Goal: Task Accomplishment & Management: Complete application form

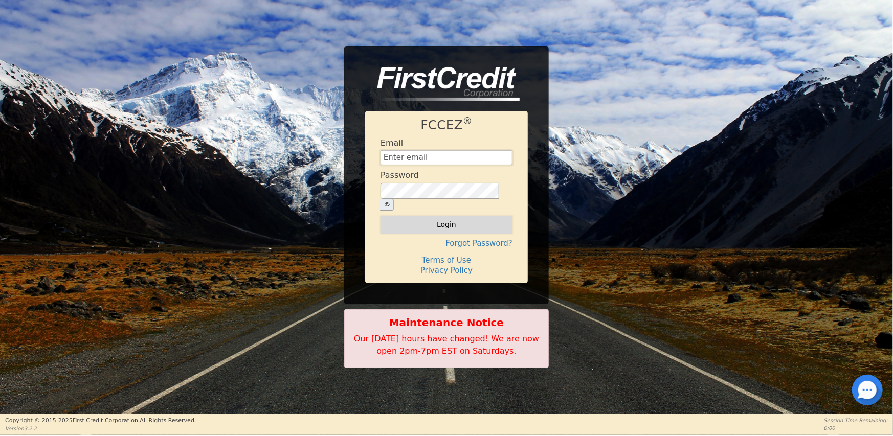
type input "[EMAIL_ADDRESS][DOMAIN_NAME]"
click at [444, 220] on button "Login" at bounding box center [446, 224] width 132 height 17
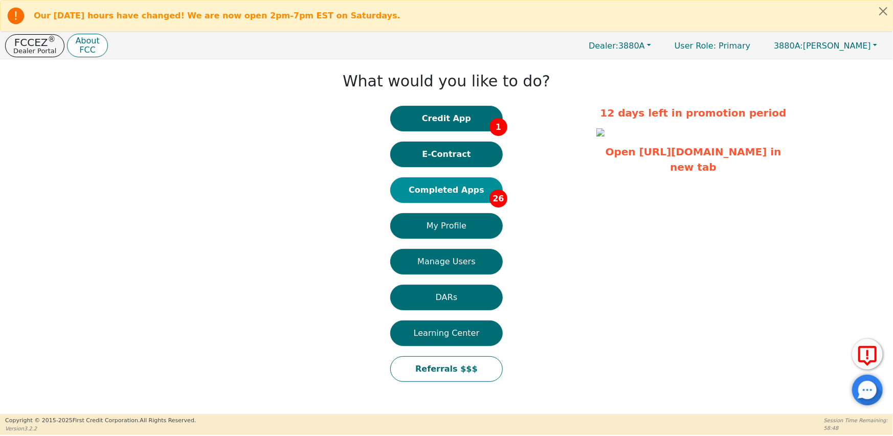
click at [462, 190] on button "Completed Apps 26" at bounding box center [446, 190] width 112 height 26
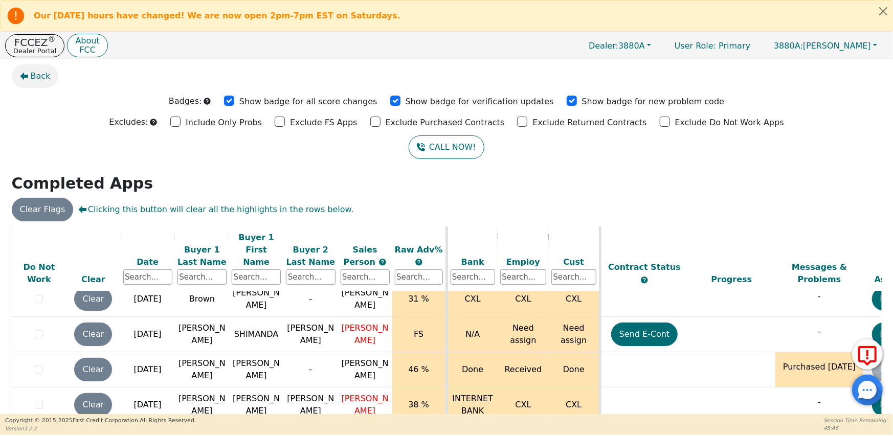
click at [38, 79] on span "Back" at bounding box center [41, 76] width 20 height 12
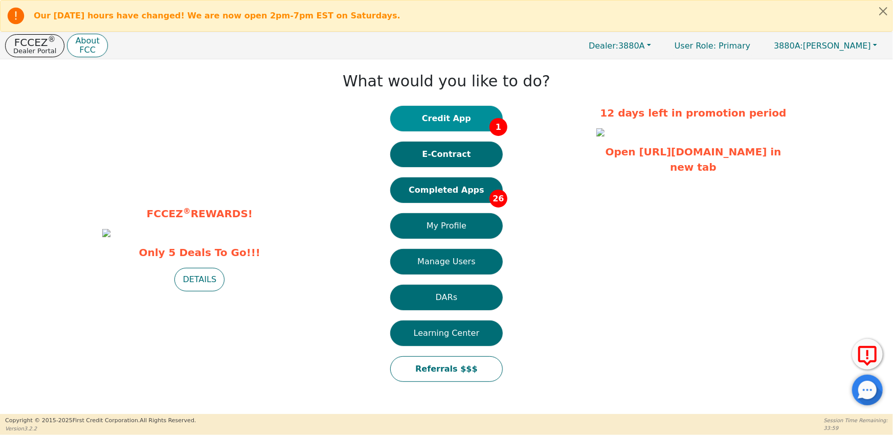
click at [458, 118] on button "Credit App 1" at bounding box center [446, 119] width 112 height 26
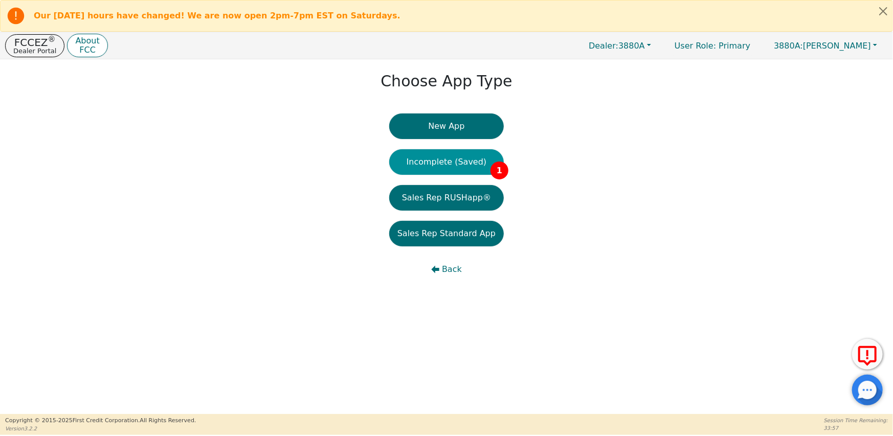
click at [471, 163] on button "Incomplete (Saved) 1" at bounding box center [446, 162] width 115 height 26
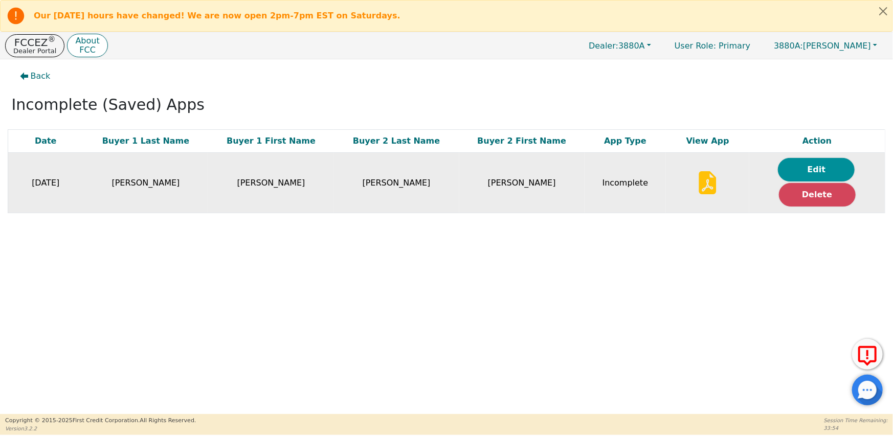
click at [794, 169] on button "Edit" at bounding box center [816, 170] width 77 height 24
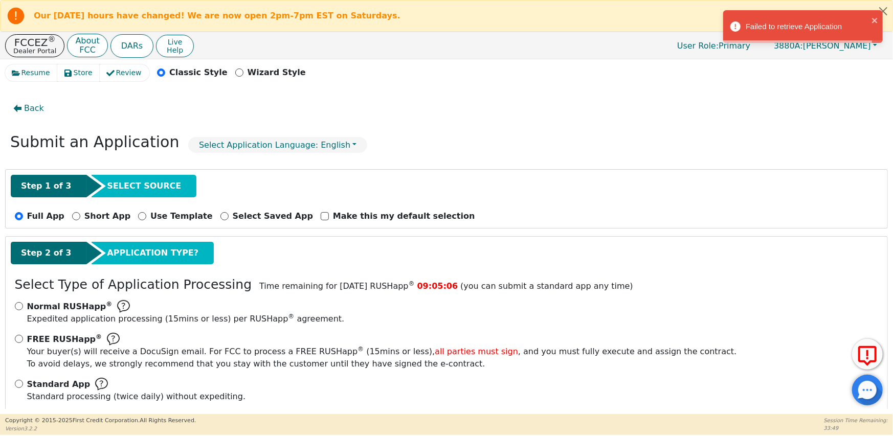
scroll to position [15, 0]
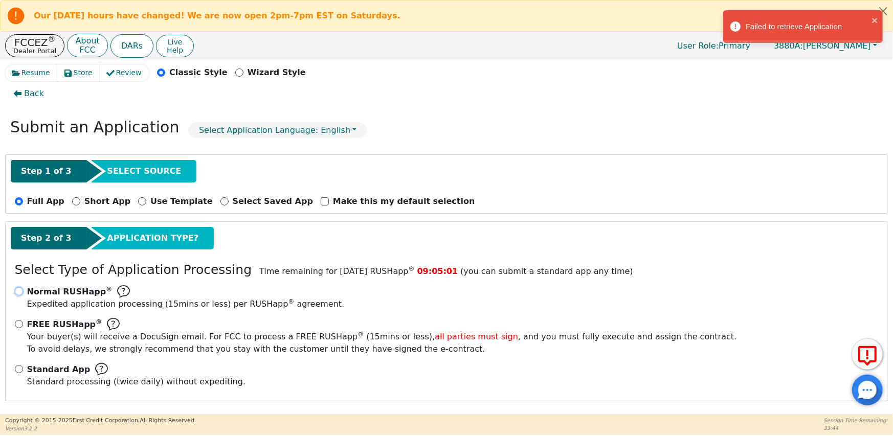
click at [17, 288] on input "Normal RUSHapp ® Expedited application processing ( 15 mins or less) per RUSHap…" at bounding box center [19, 291] width 8 height 8
radio input "true"
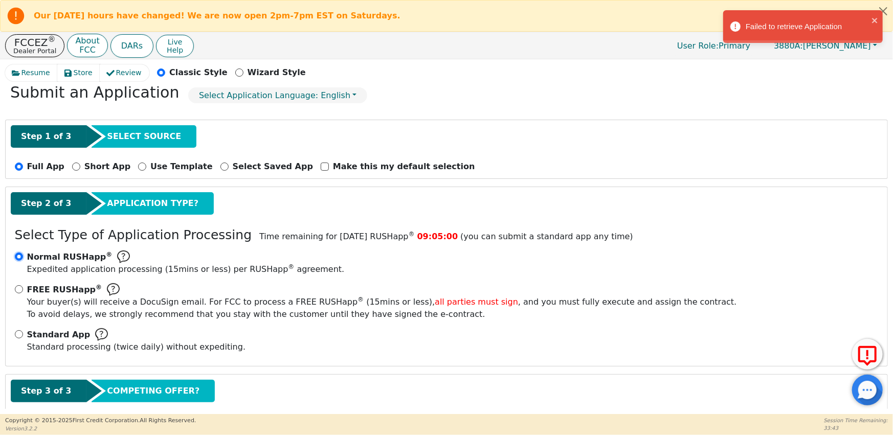
scroll to position [107, 0]
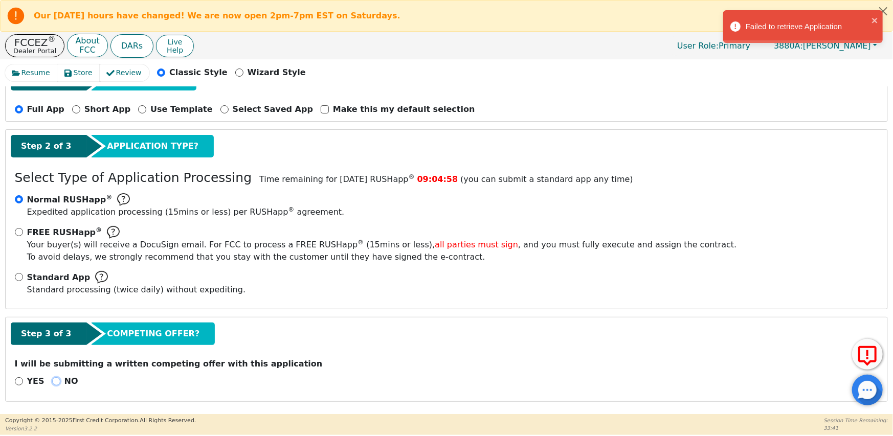
click at [53, 379] on input "NO" at bounding box center [56, 381] width 8 height 8
radio input "true"
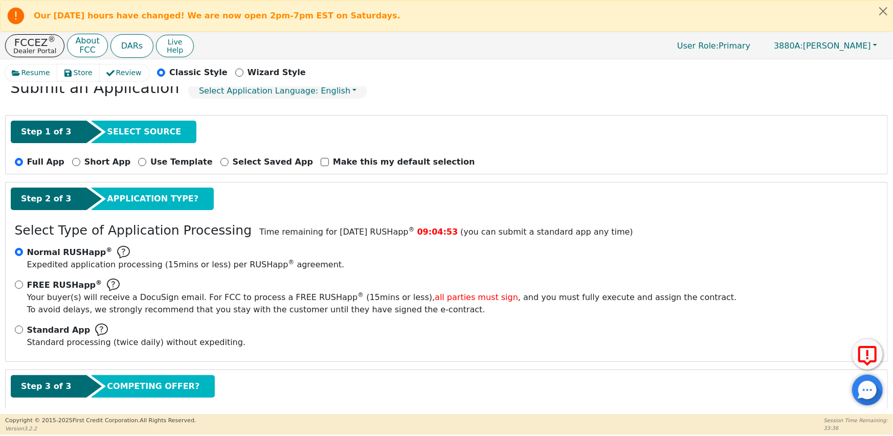
scroll to position [0, 0]
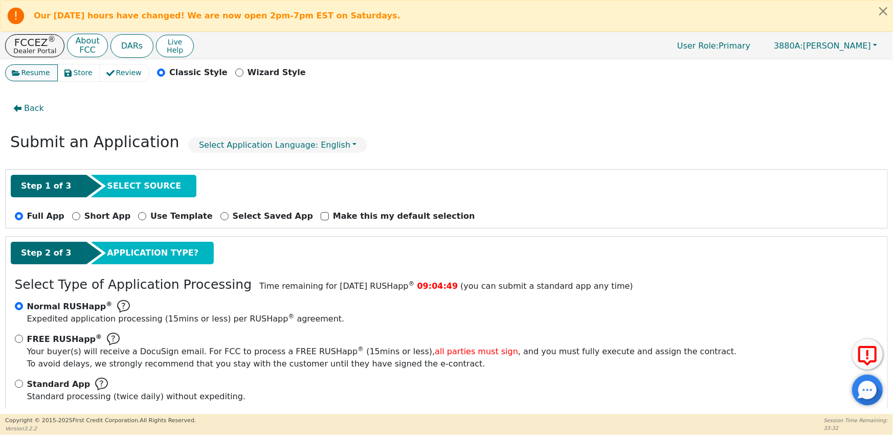
click at [34, 74] on span "Resume" at bounding box center [35, 72] width 29 height 11
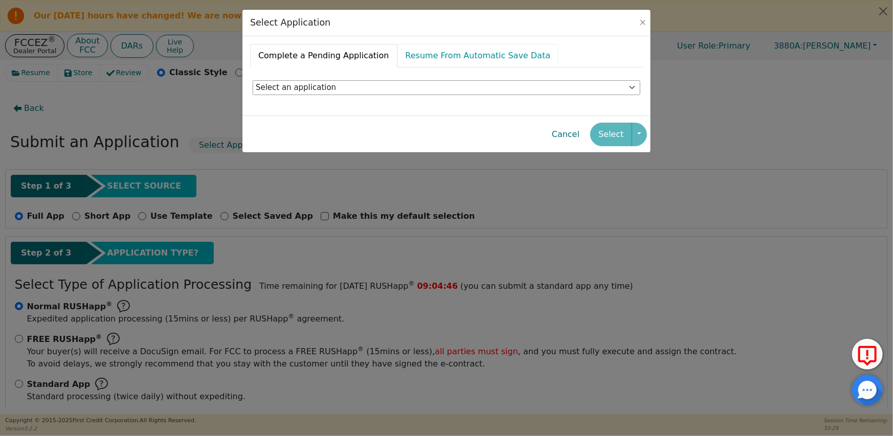
click at [424, 59] on link "Resume From Automatic Save Data" at bounding box center [478, 56] width 162 height 24
click at [339, 87] on select "Select an application [PERSON_NAME] [STREET_ADDRESS][PERSON_NAME] - [DATE]T14:1…" at bounding box center [447, 87] width 388 height 15
select select "23736a58-f1ad-4b14-bd29-5c882d9be363"
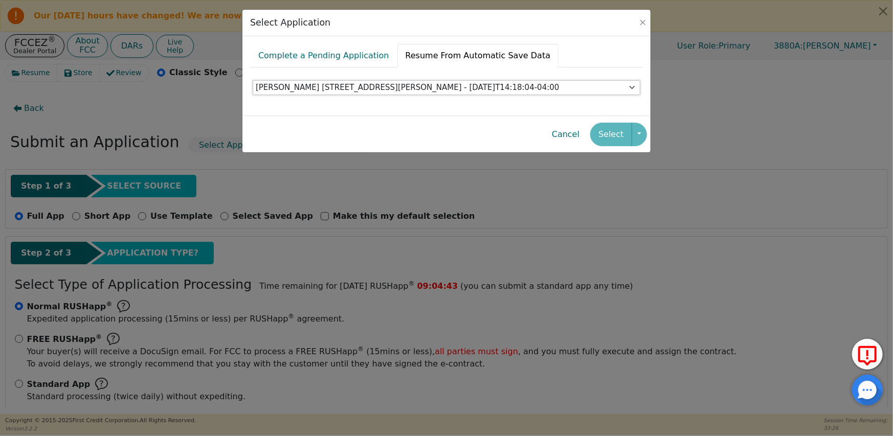
click at [253, 80] on select "Select an application [PERSON_NAME] [STREET_ADDRESS][PERSON_NAME] - [DATE]T14:1…" at bounding box center [447, 87] width 388 height 15
click at [617, 137] on button "Select" at bounding box center [610, 135] width 41 height 24
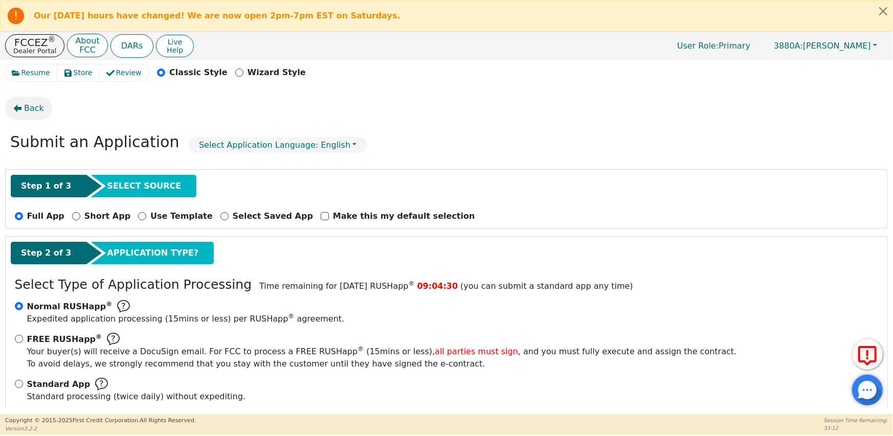
click at [27, 111] on span "Back" at bounding box center [34, 108] width 20 height 12
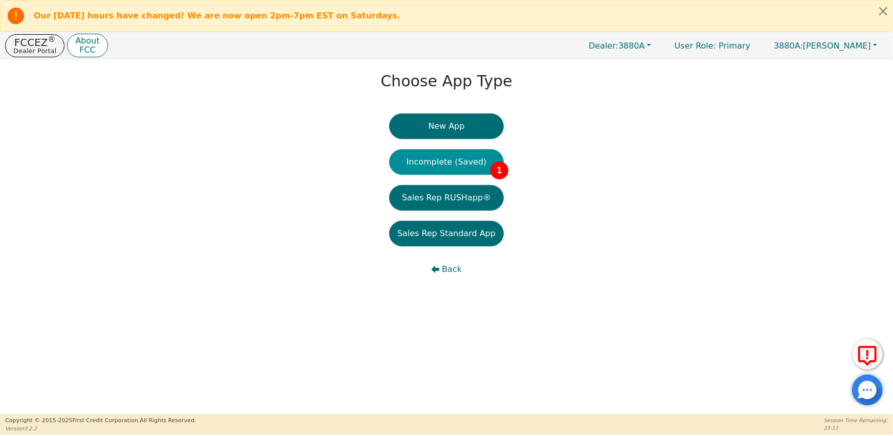
click at [426, 163] on button "Incomplete (Saved) 1" at bounding box center [446, 162] width 115 height 26
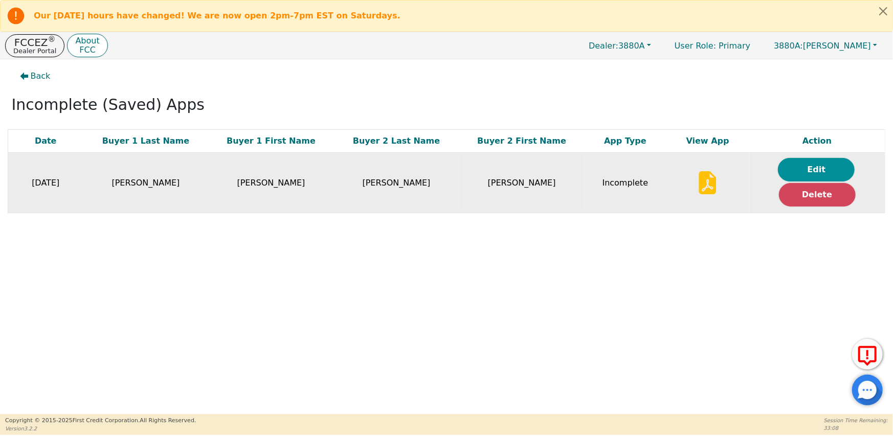
click at [813, 165] on button "Edit" at bounding box center [816, 170] width 77 height 24
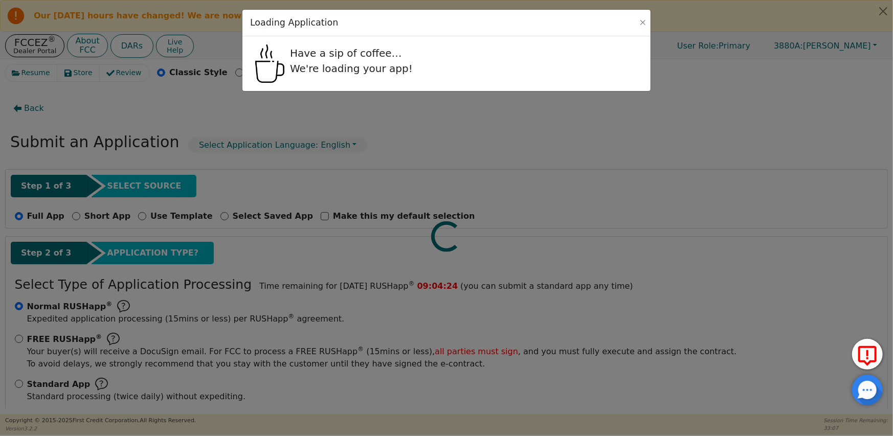
radio input "false"
radio input "true"
select select "GA"
select select "n"
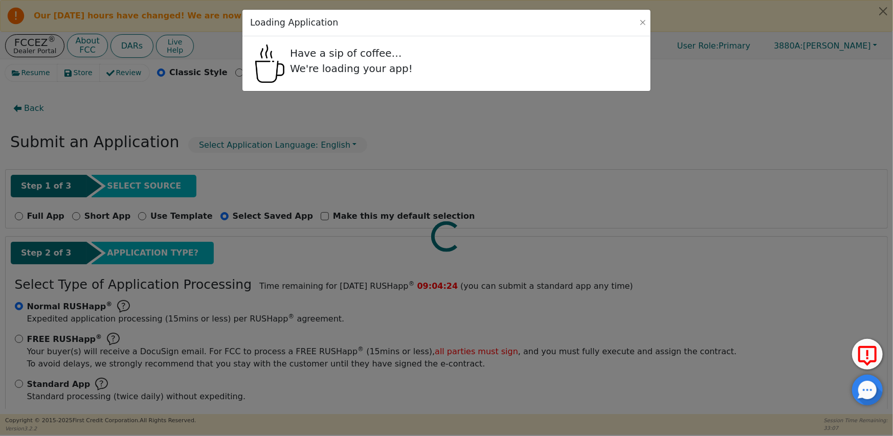
select select "GA"
select select "y"
select select "n"
select select "GA"
select select "Rent"
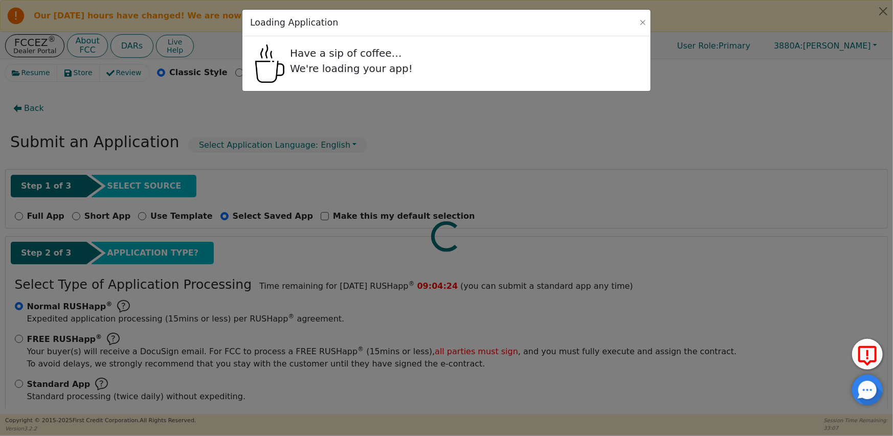
select select "GA"
select select "y"
select select "n"
select select "GA"
select select "y"
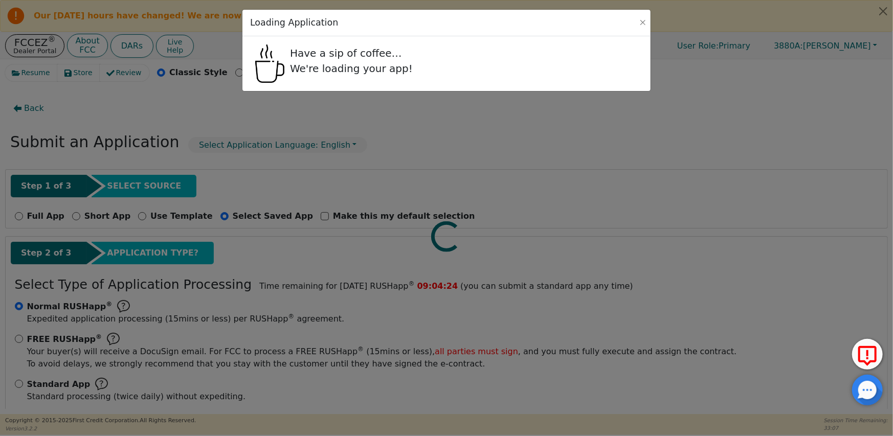
select select "n"
select select "GA"
select select "COUSIN"
select select "M-I-L"
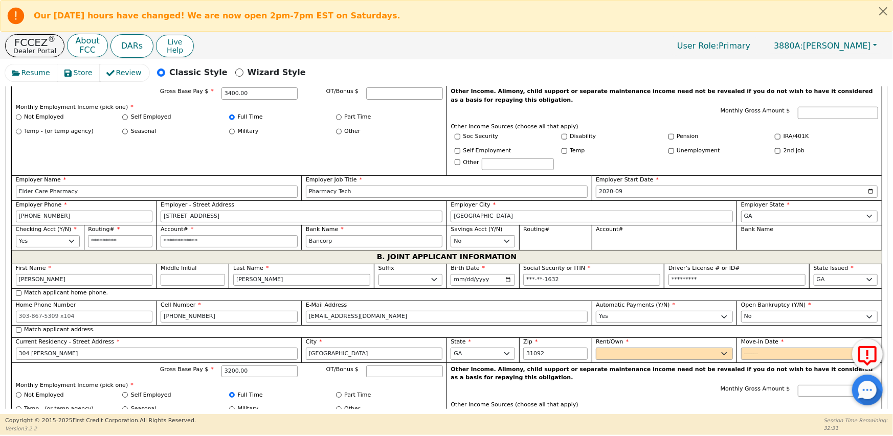
scroll to position [716, 0]
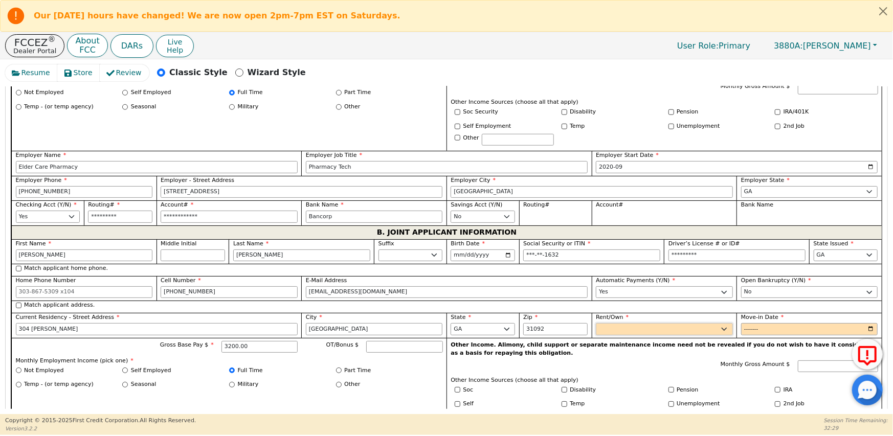
click at [633, 323] on select "Rent Own" at bounding box center [664, 329] width 137 height 12
select select "Rent"
click at [596, 323] on select "Rent Own" at bounding box center [664, 329] width 137 height 12
click at [745, 323] on input "Move-in Date" at bounding box center [809, 329] width 137 height 12
click at [777, 323] on input "Move-in Date" at bounding box center [809, 329] width 137 height 12
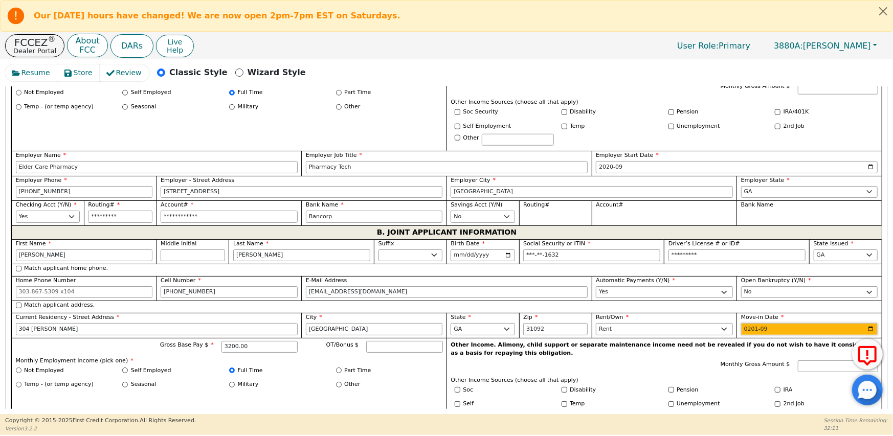
type input "2018-09"
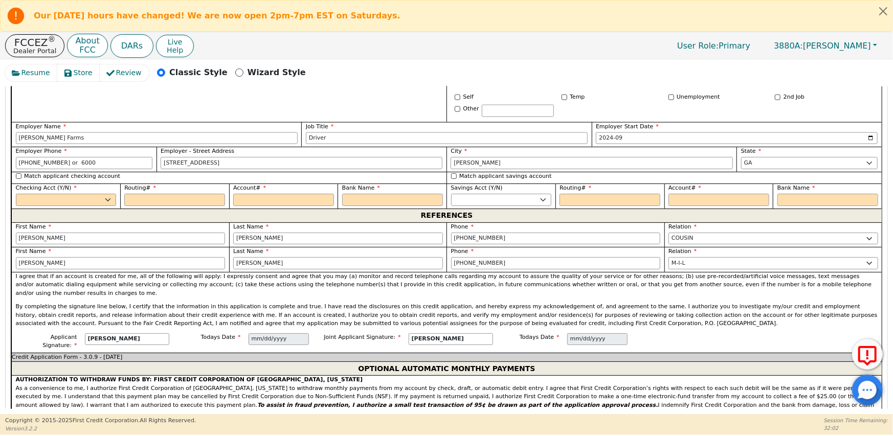
scroll to position [971, 0]
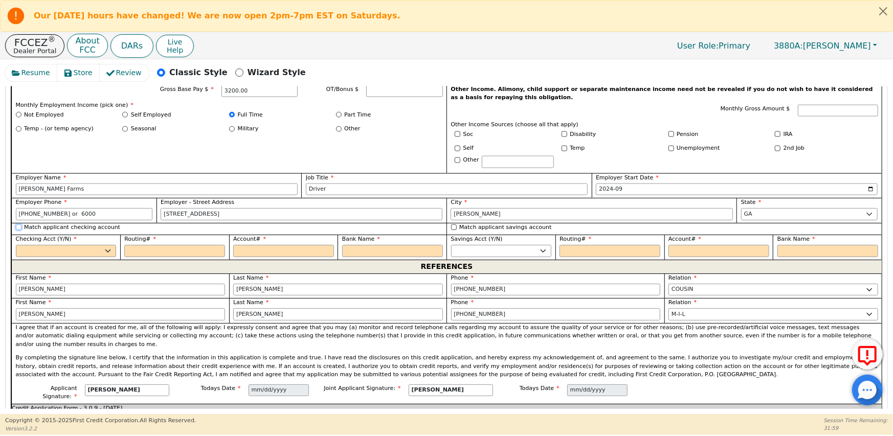
click at [19, 224] on input "Match applicant checking account" at bounding box center [19, 227] width 6 height 6
checkbox input "true"
select select "y"
type input "*********"
type input "**********"
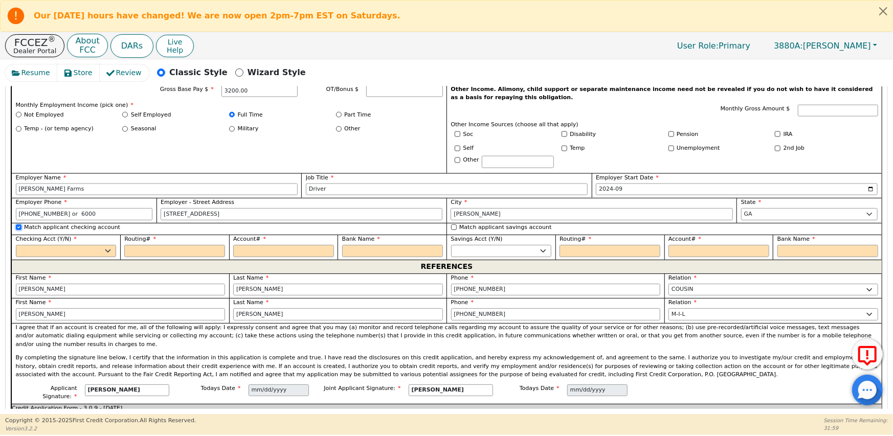
type input "Bancorp"
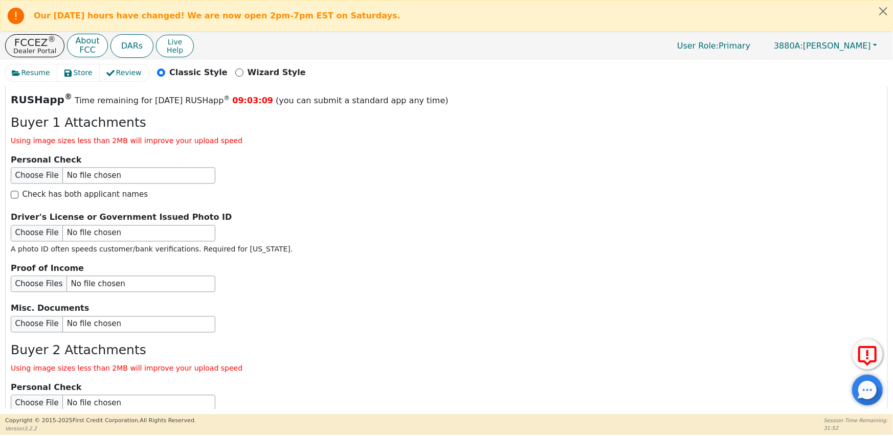
scroll to position [1483, 0]
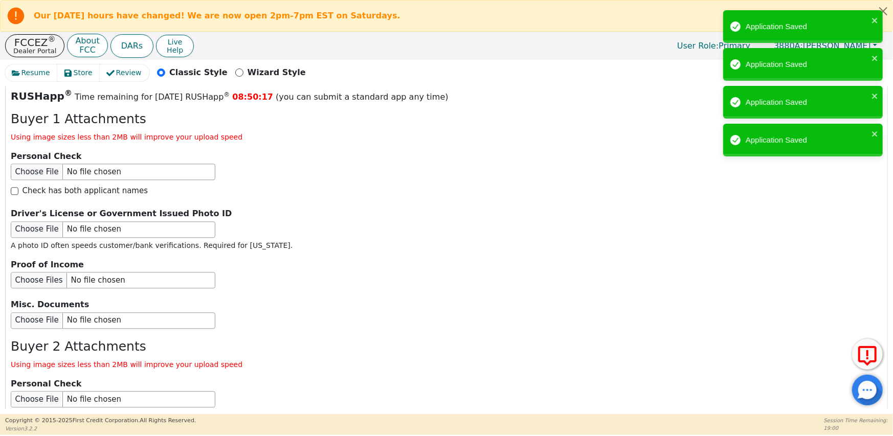
checkbox input "false"
select select
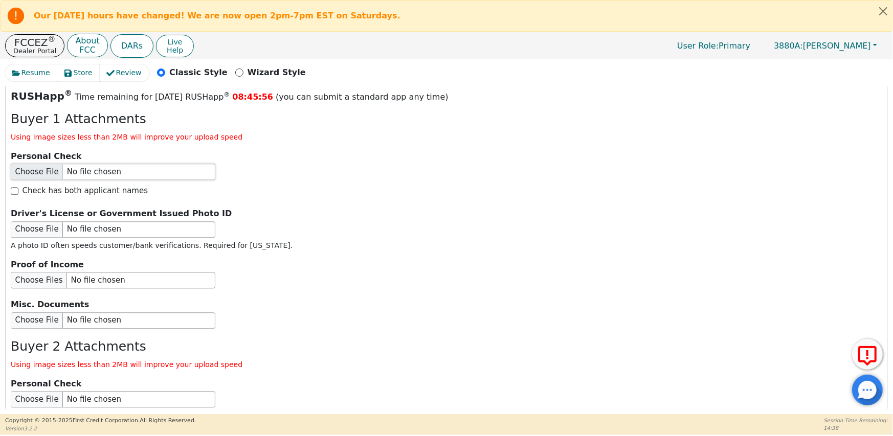
click at [104, 164] on input "file" at bounding box center [113, 172] width 205 height 16
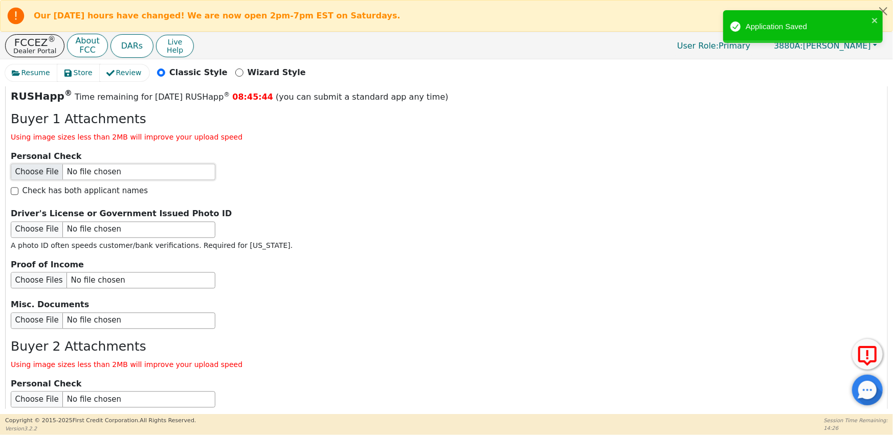
type input "C:\fakepath\ACH [PERSON_NAME].pdf"
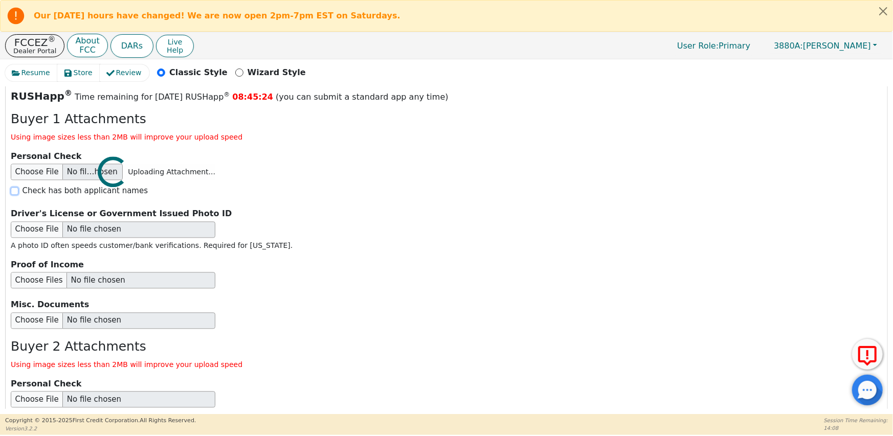
click at [15, 187] on input "Check has both applicant names" at bounding box center [15, 191] width 8 height 8
checkbox input "true"
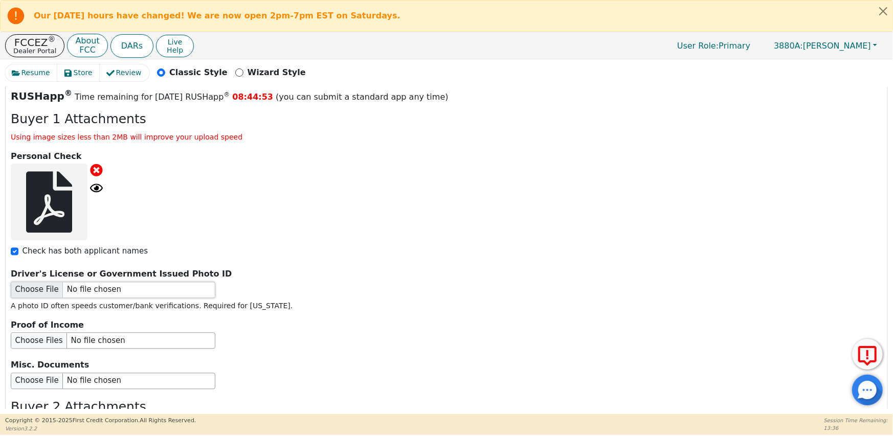
click at [67, 282] on input "file" at bounding box center [113, 290] width 205 height 16
type input "C:\fakepath\N [PERSON_NAME].pdf"
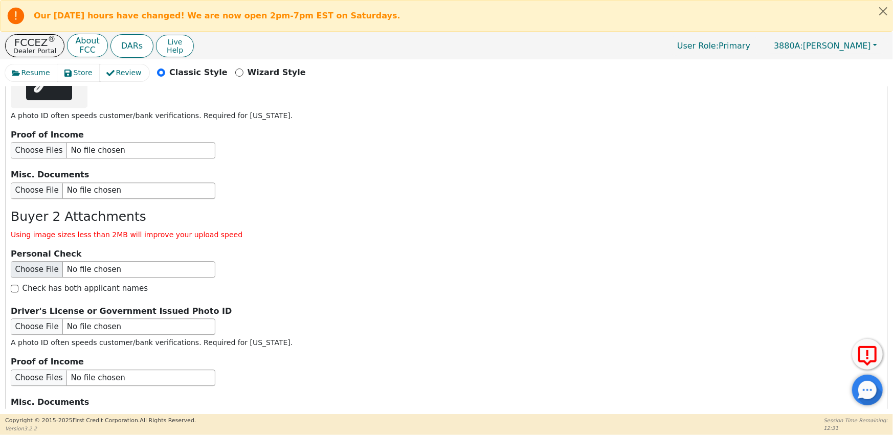
scroll to position [1738, 0]
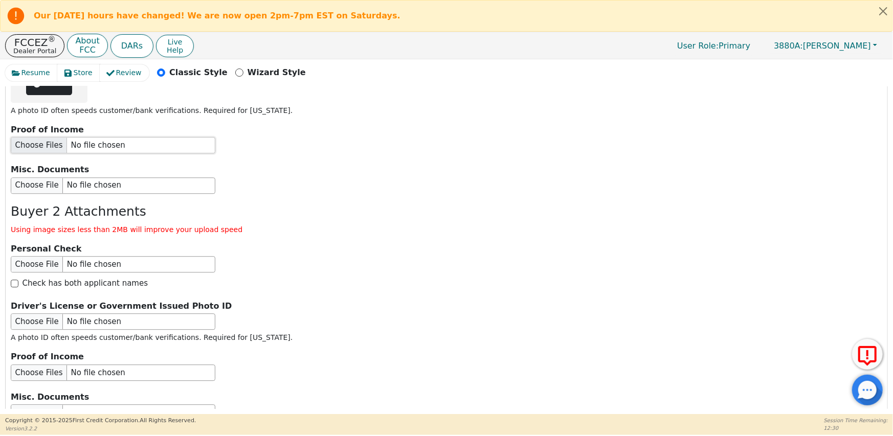
click at [76, 137] on input "file" at bounding box center [113, 145] width 205 height 16
type input "C:\fakepath\Income for N [PERSON_NAME].pdf"
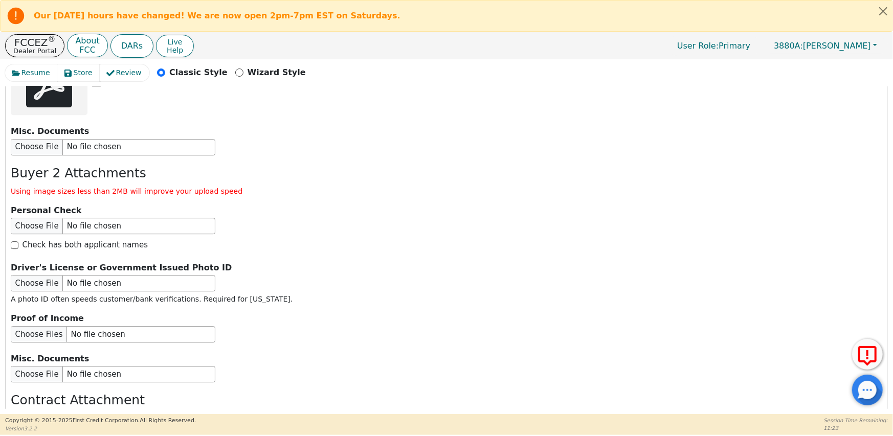
scroll to position [1841, 0]
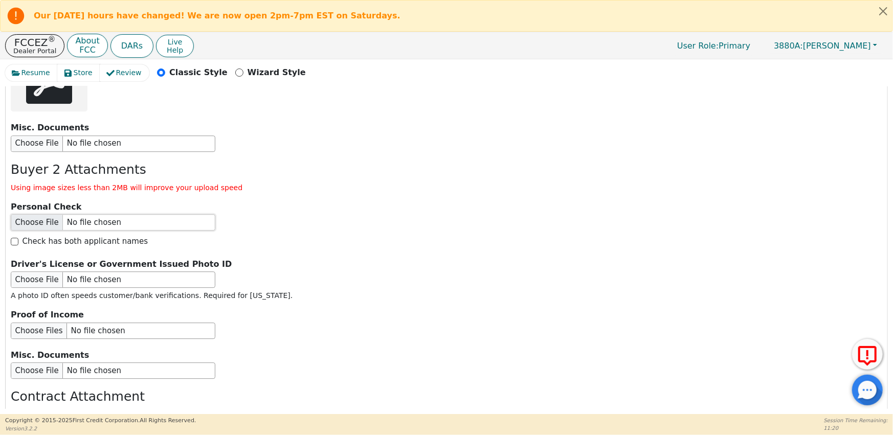
click at [77, 214] on input "file" at bounding box center [113, 222] width 205 height 16
type input "C:\fakepath\Bank ACH [PERSON_NAME].pdf"
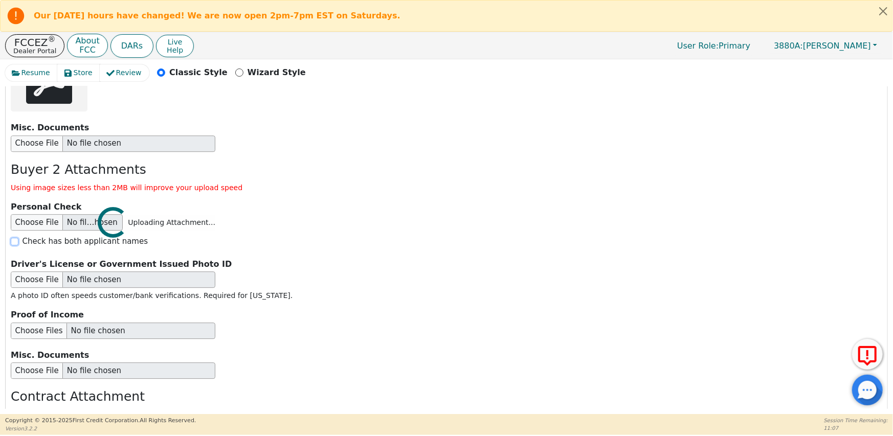
click at [16, 238] on input "Check has both applicant names" at bounding box center [15, 242] width 8 height 8
checkbox input "true"
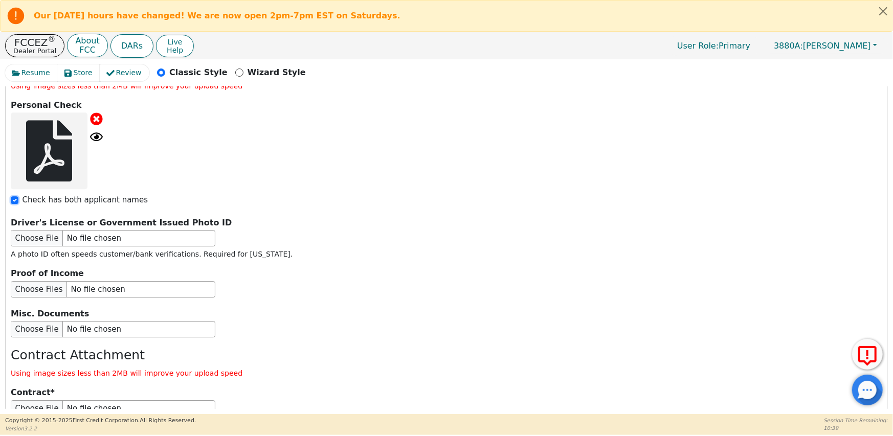
scroll to position [1943, 0]
click at [97, 230] on input "file" at bounding box center [113, 238] width 205 height 16
type input "C:\fakepath\A [PERSON_NAME].pdf"
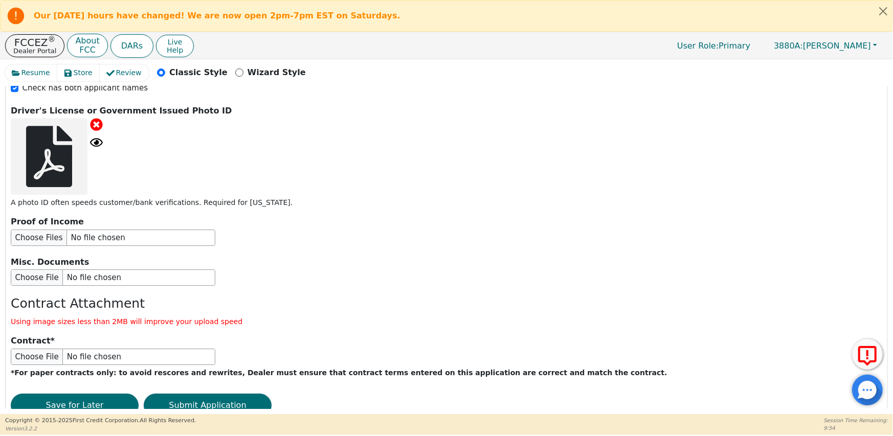
scroll to position [2061, 0]
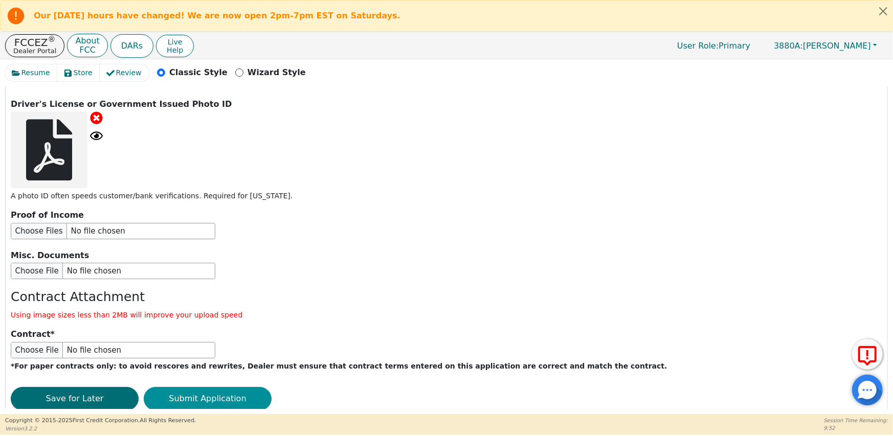
click at [186, 387] on button "Submit Application" at bounding box center [208, 399] width 128 height 24
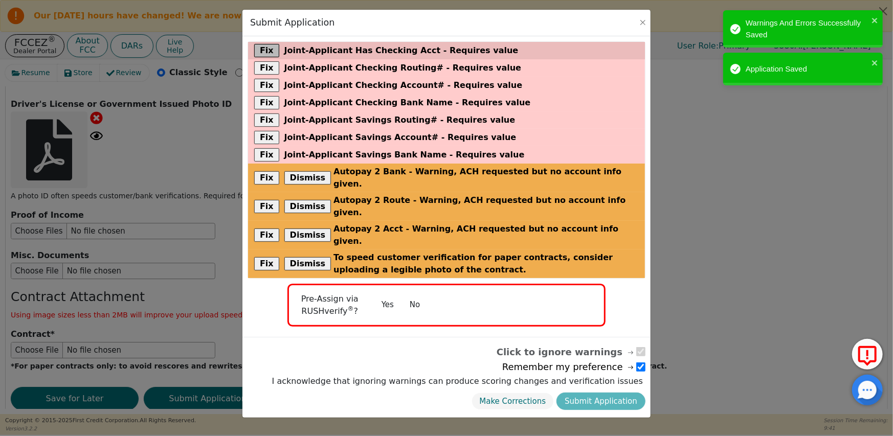
click at [263, 48] on button "Fix" at bounding box center [266, 50] width 25 height 13
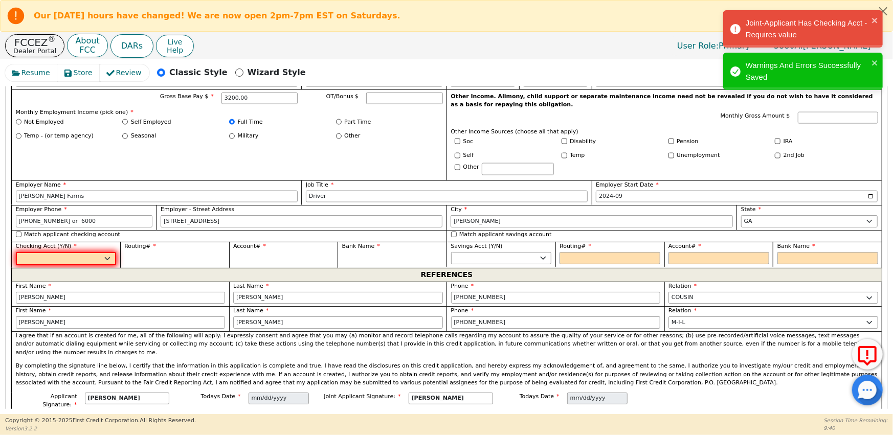
scroll to position [965, 0]
click at [105, 252] on select "Yes No" at bounding box center [66, 258] width 101 height 13
select select "y"
click at [16, 252] on select "Yes No" at bounding box center [66, 258] width 101 height 13
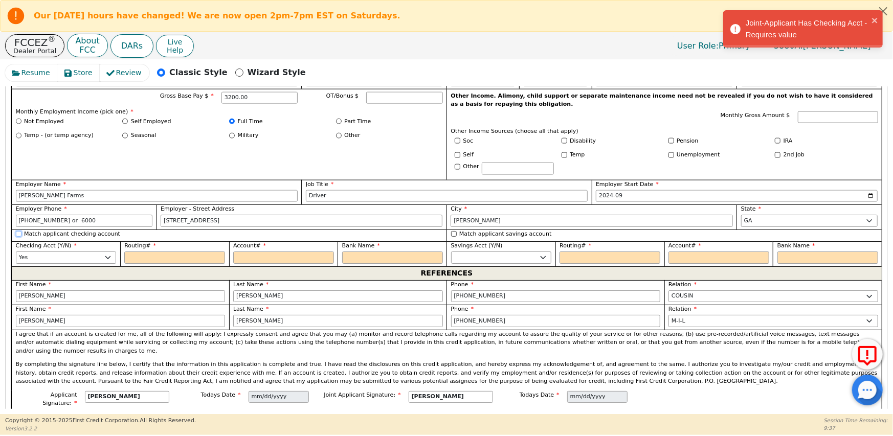
click at [16, 231] on input "Match applicant checking account" at bounding box center [19, 234] width 6 height 6
checkbox input "true"
type input "*********"
type input "**********"
type input "Bancorp"
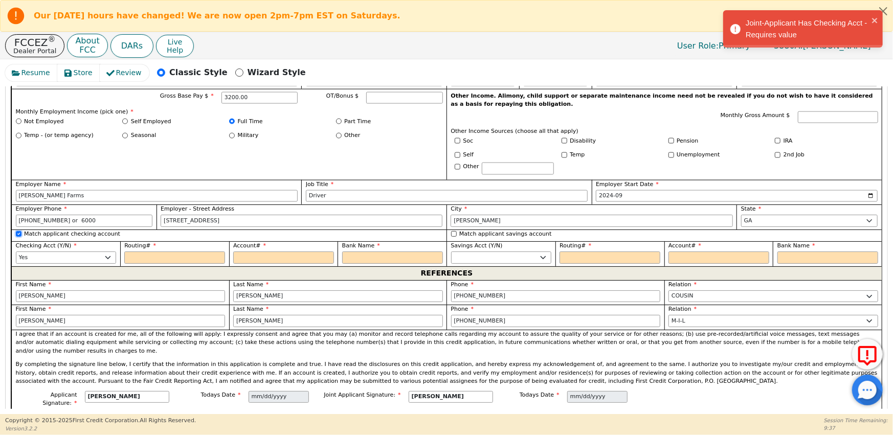
type input "Bancorp"
type input "*********"
type input "**********"
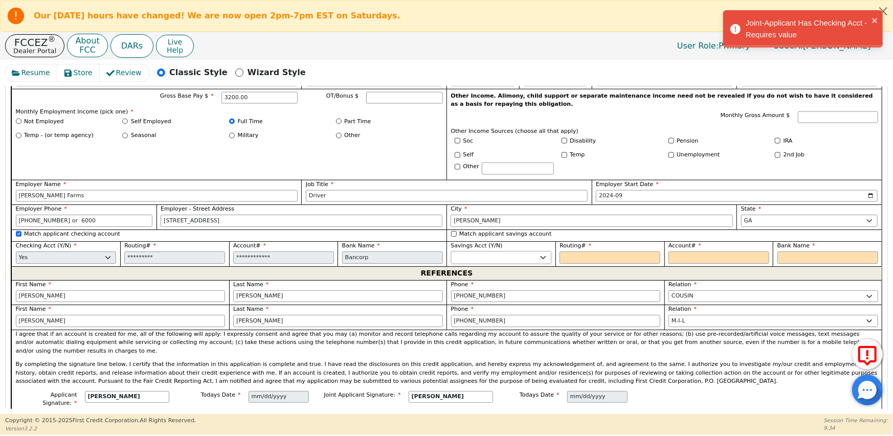
click at [516, 252] on select "Yes No" at bounding box center [501, 258] width 101 height 12
select select "n"
click at [451, 252] on select "Yes No" at bounding box center [501, 258] width 101 height 12
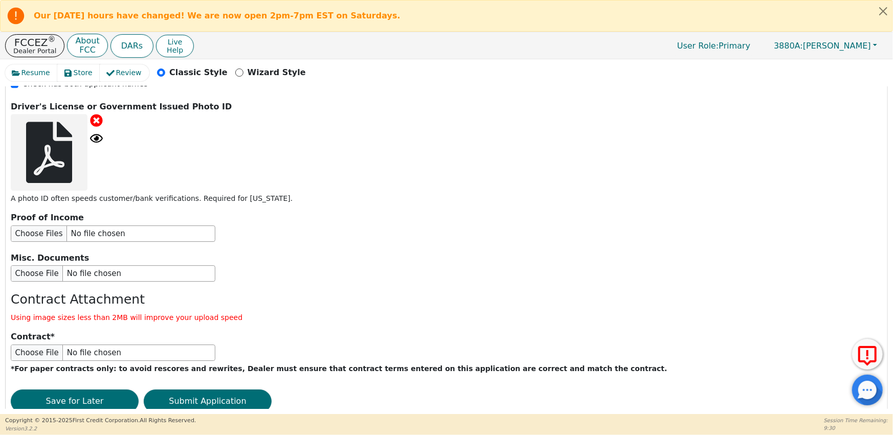
scroll to position [2061, 0]
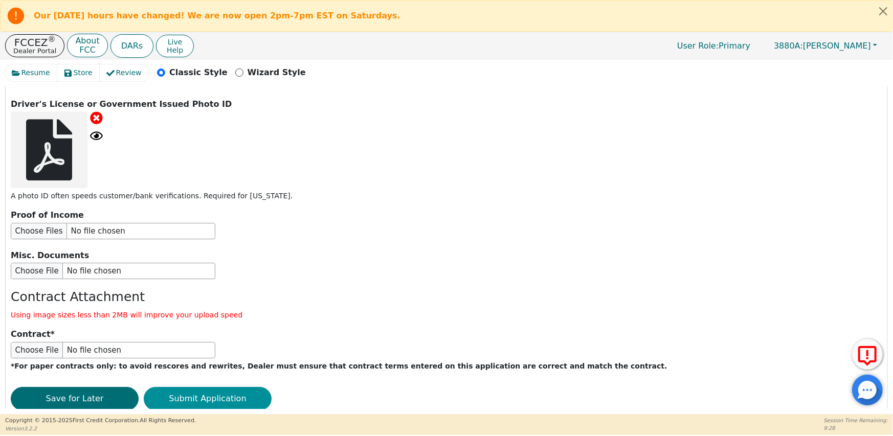
click at [186, 387] on button "Submit Application" at bounding box center [208, 399] width 128 height 24
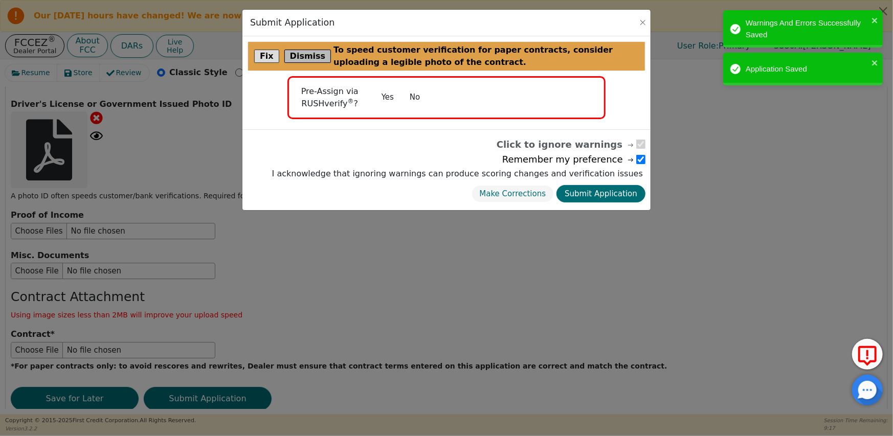
click at [306, 55] on button "Dismiss" at bounding box center [307, 56] width 47 height 13
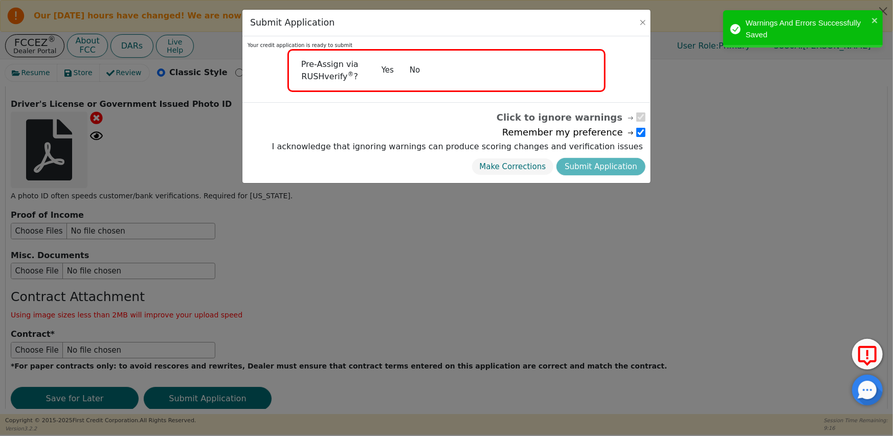
click at [415, 73] on button "No" at bounding box center [414, 70] width 27 height 18
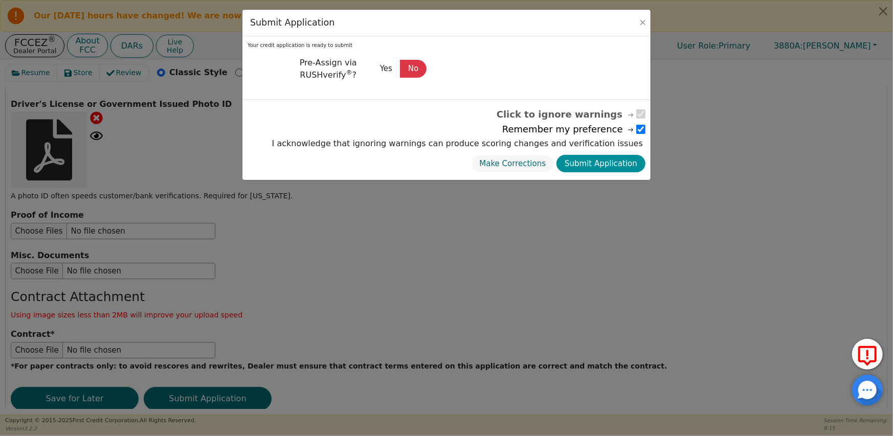
click at [607, 165] on button "Submit Application" at bounding box center [600, 164] width 89 height 18
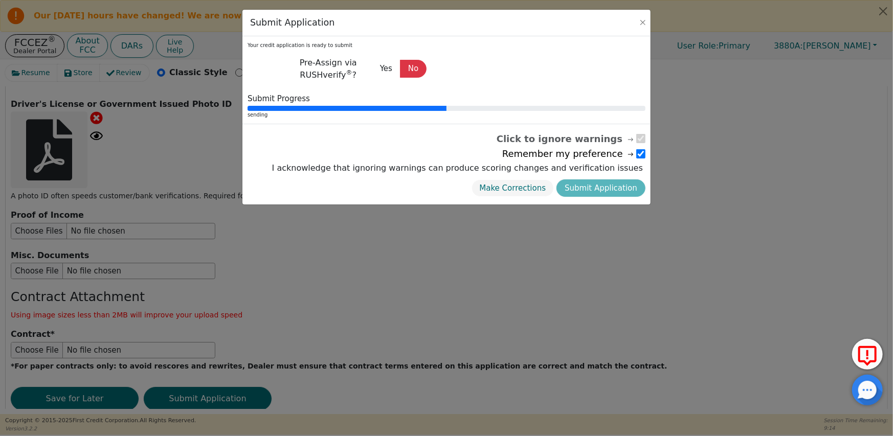
radio input "false"
